Goal: Find specific page/section

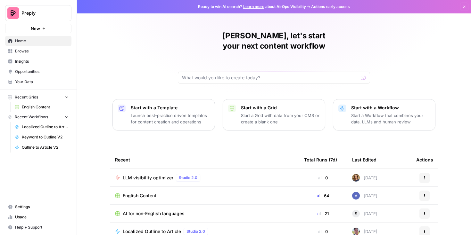
click at [40, 83] on span "Your Data" at bounding box center [42, 82] width 54 height 6
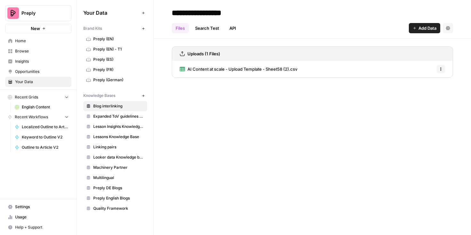
click at [125, 39] on span "Preply (EN)" at bounding box center [118, 39] width 51 height 6
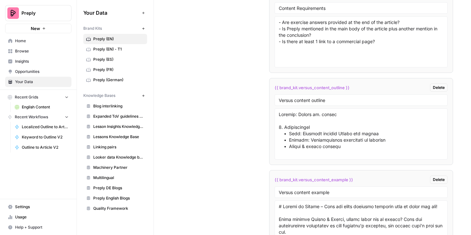
scroll to position [4001, 0]
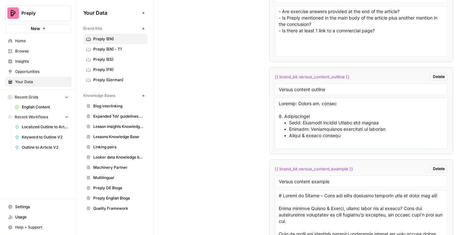
click at [359, 119] on textarea at bounding box center [361, 123] width 165 height 45
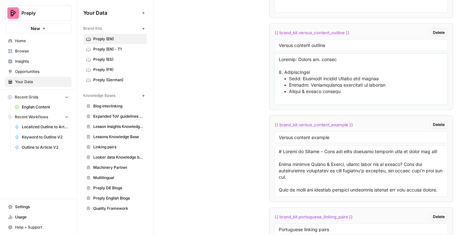
scroll to position [4044, 0]
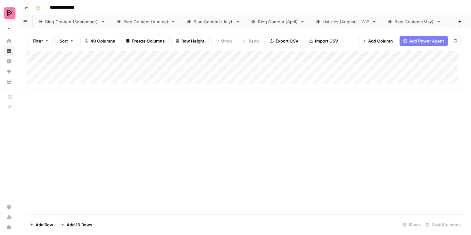
scroll to position [0, 141]
